Goal: Information Seeking & Learning: Check status

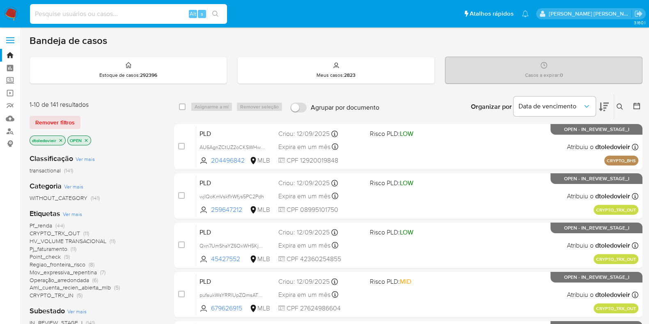
paste input "488955926"
click at [147, 16] on input at bounding box center [128, 14] width 197 height 11
type input "488955926"
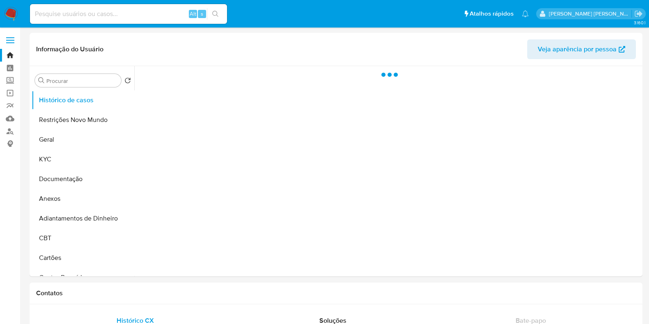
select select "10"
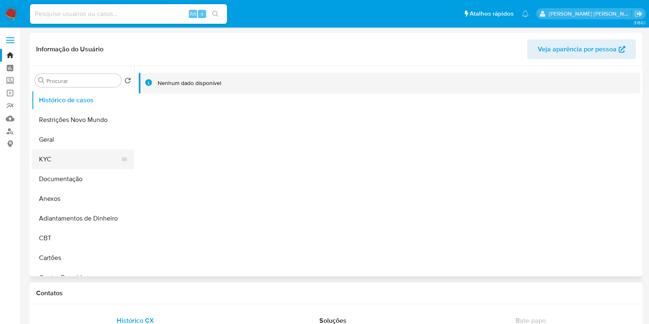
click at [86, 155] on button "KYC" at bounding box center [80, 159] width 96 height 20
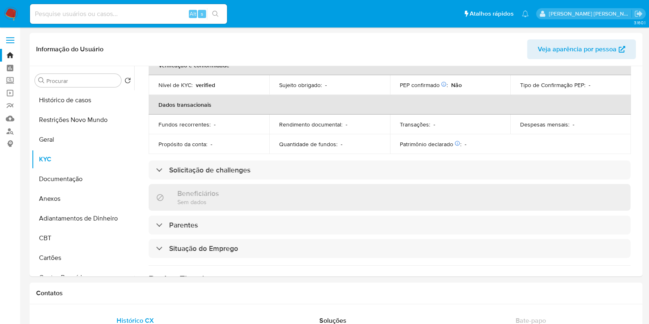
scroll to position [366, 0]
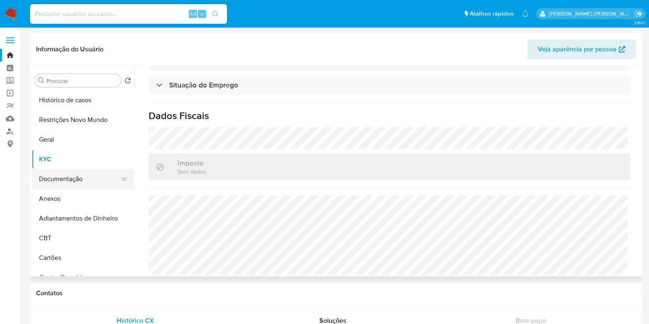
click at [81, 170] on button "Documentação" at bounding box center [80, 179] width 96 height 20
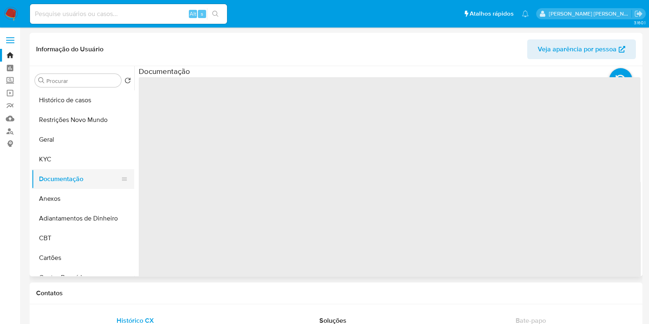
scroll to position [0, 0]
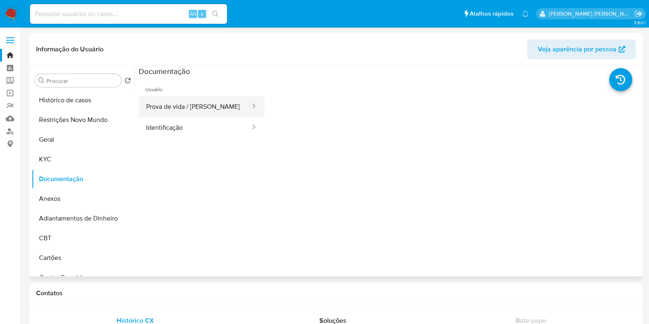
click at [197, 103] on button "Prova de vida / [PERSON_NAME]" at bounding box center [195, 106] width 112 height 21
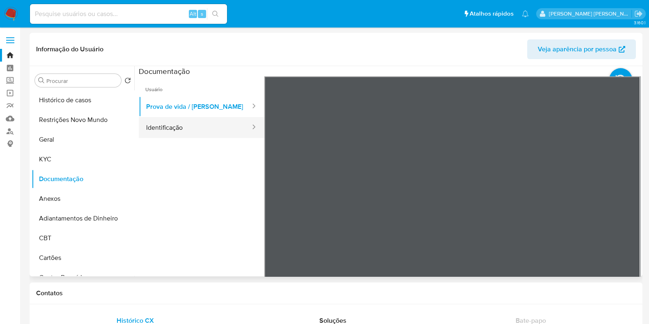
click at [209, 128] on button "Identificação" at bounding box center [195, 127] width 112 height 21
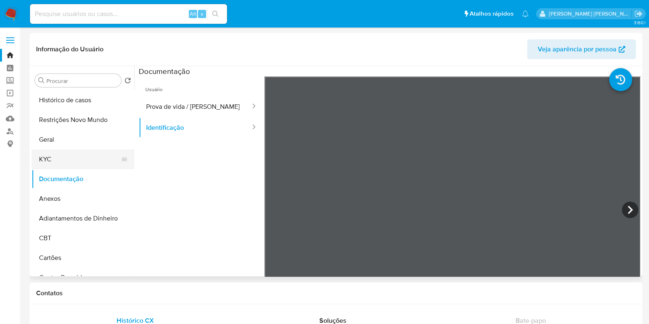
click at [103, 159] on button "KYC" at bounding box center [80, 159] width 96 height 20
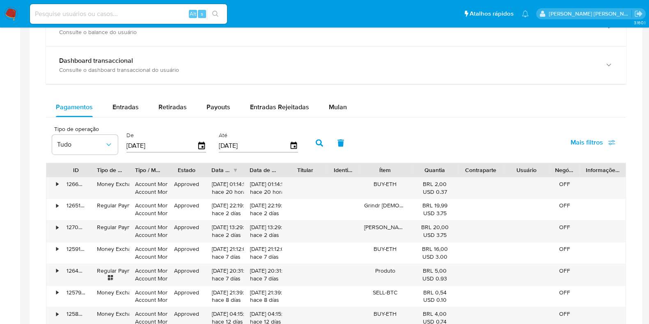
scroll to position [457, 0]
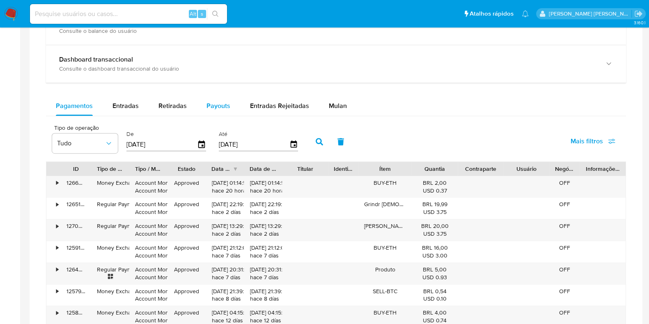
click at [217, 102] on span "Payouts" at bounding box center [218, 105] width 24 height 9
select select "10"
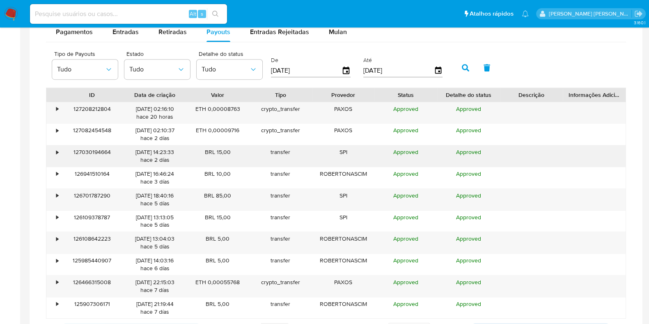
scroll to position [531, 0]
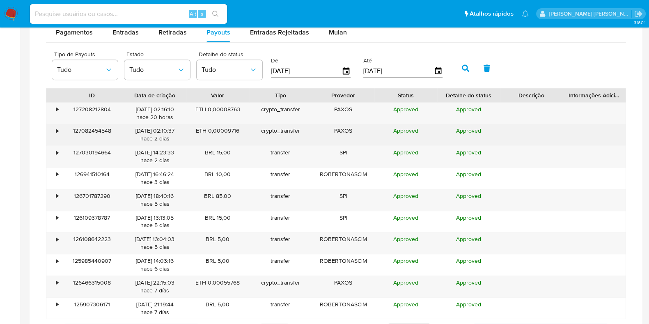
click at [56, 130] on div "•" at bounding box center [57, 131] width 2 height 8
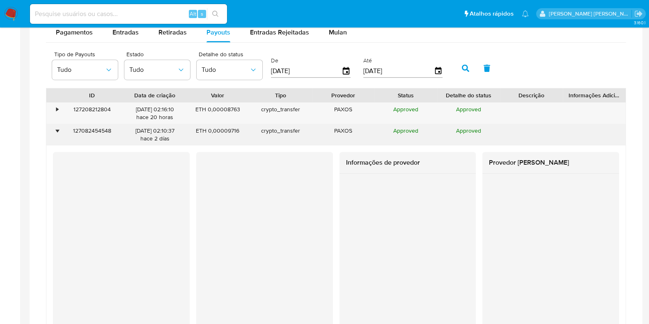
click at [56, 130] on div "•" at bounding box center [57, 131] width 2 height 8
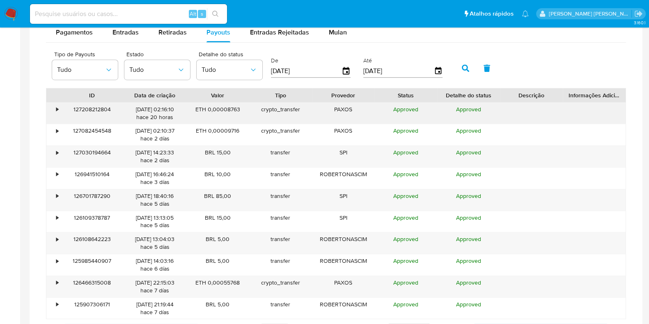
click at [55, 112] on div "•" at bounding box center [53, 113] width 14 height 21
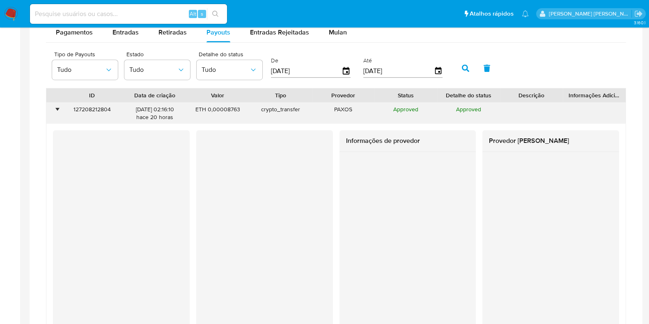
click at [55, 112] on div "•" at bounding box center [53, 113] width 14 height 21
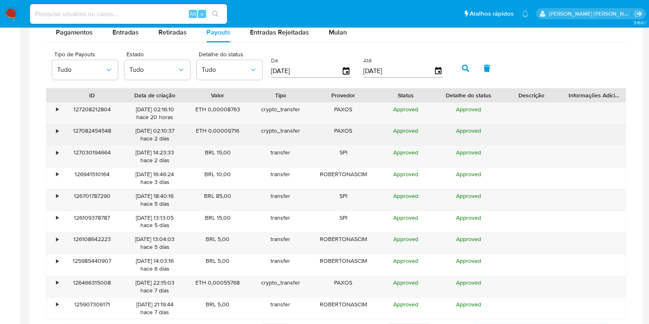
click at [57, 128] on div "•" at bounding box center [57, 131] width 2 height 8
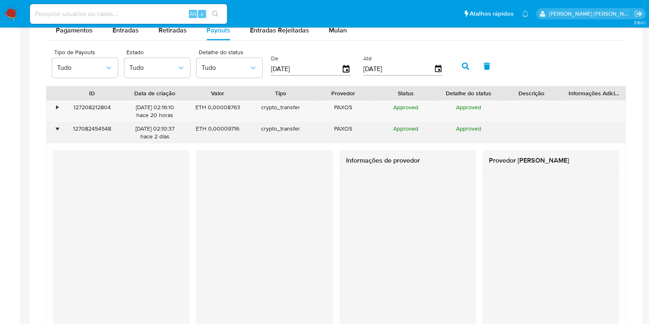
scroll to position [532, 0]
click at [57, 126] on div "•" at bounding box center [57, 130] width 2 height 8
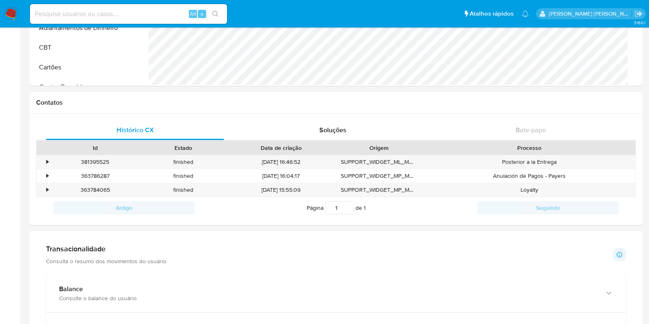
scroll to position [0, 0]
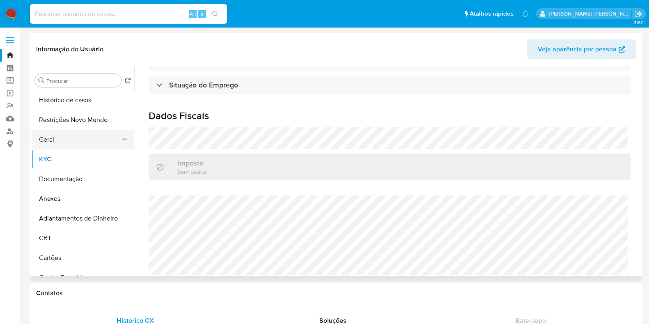
click at [94, 136] on button "Geral" at bounding box center [80, 140] width 96 height 20
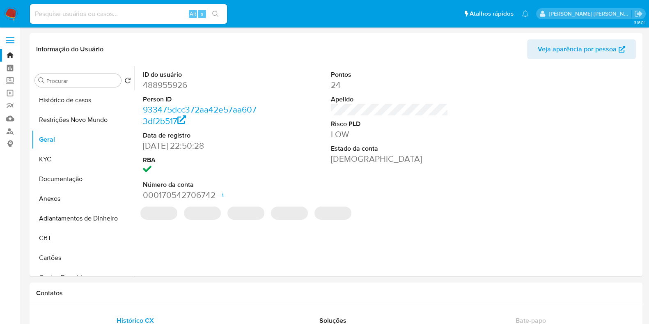
click at [160, 82] on dd "488955926" at bounding box center [201, 84] width 117 height 11
copy dd "488955926"
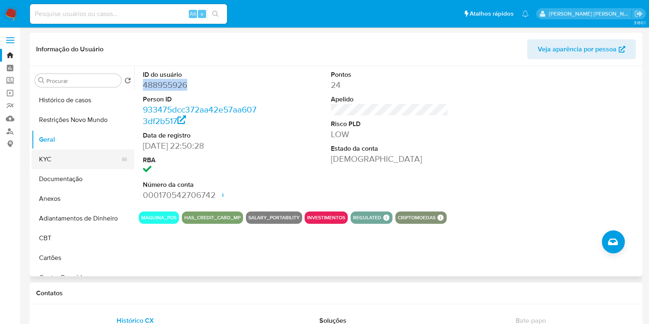
click at [69, 163] on button "KYC" at bounding box center [80, 159] width 96 height 20
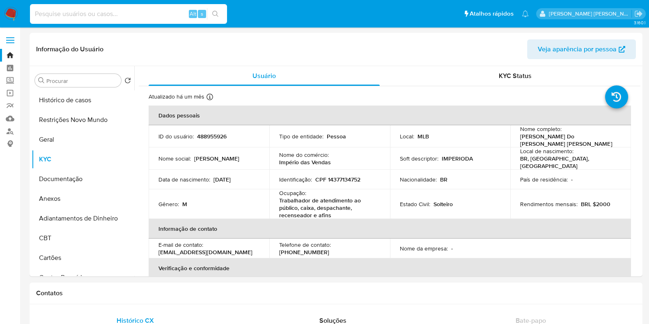
click at [123, 16] on input at bounding box center [128, 14] width 197 height 11
paste input "379758991"
type input "379758991"
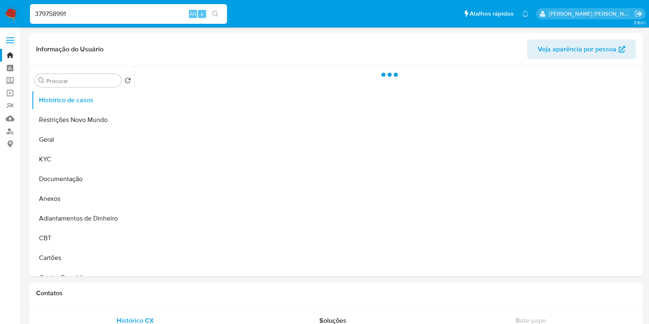
select select "10"
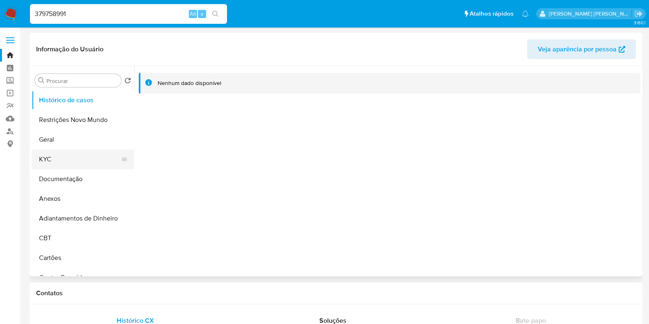
click at [59, 151] on button "KYC" at bounding box center [80, 159] width 96 height 20
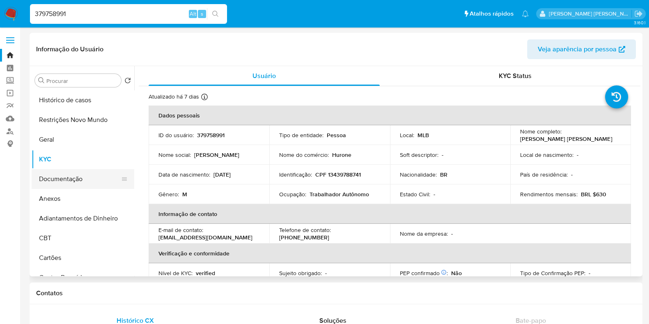
click at [88, 174] on button "Documentação" at bounding box center [80, 179] width 96 height 20
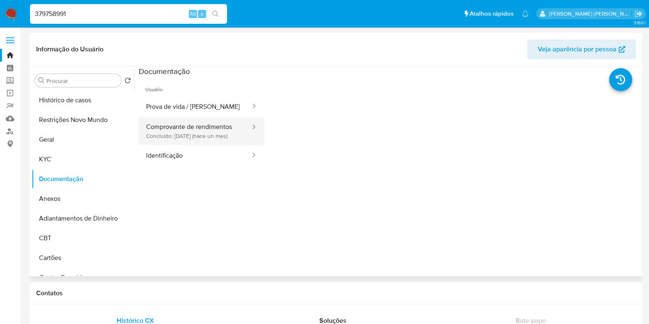
click at [204, 134] on button "Comprovante de rendimentos Concluído: [DATE] (hace un mes)" at bounding box center [195, 131] width 112 height 28
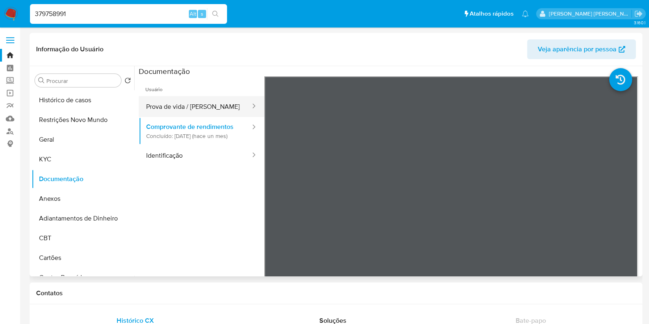
click at [210, 111] on button "Prova de vida / [PERSON_NAME]" at bounding box center [195, 106] width 112 height 21
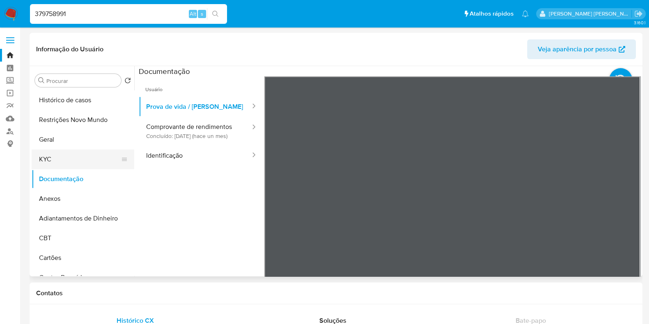
click at [96, 161] on button "KYC" at bounding box center [80, 159] width 96 height 20
